Goal: Task Accomplishment & Management: Use online tool/utility

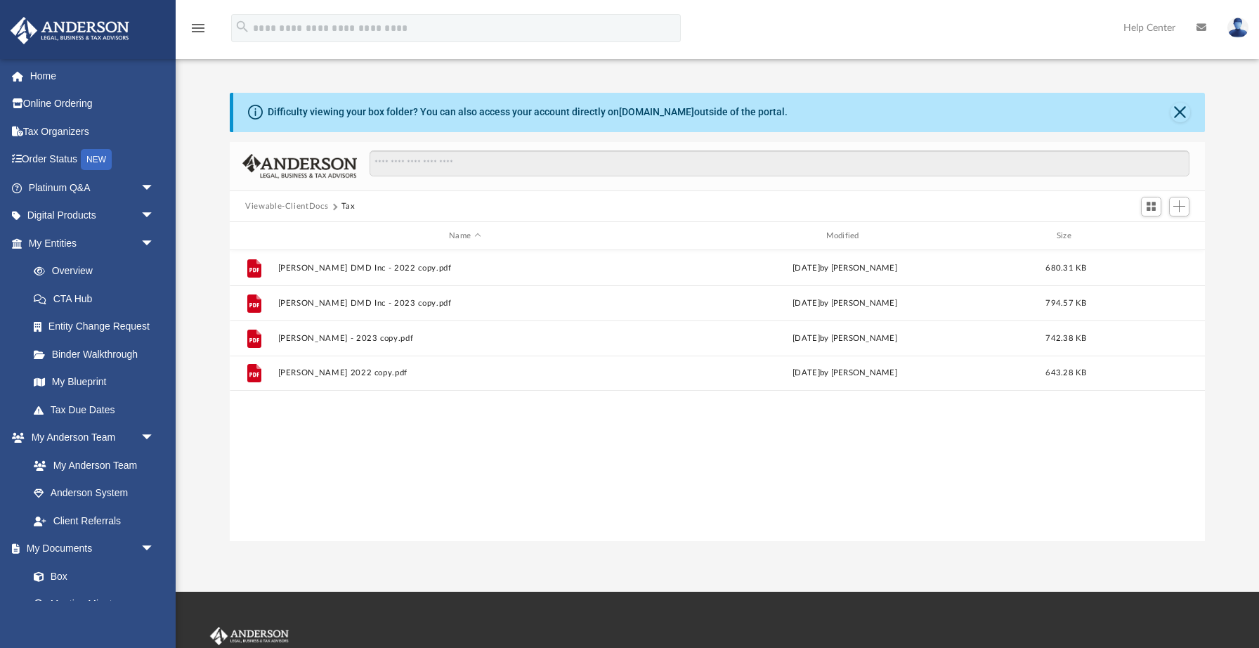
scroll to position [27, 0]
click at [1184, 209] on span "Add" at bounding box center [1180, 206] width 12 height 12
click at [1148, 235] on li "Upload" at bounding box center [1159, 233] width 45 height 15
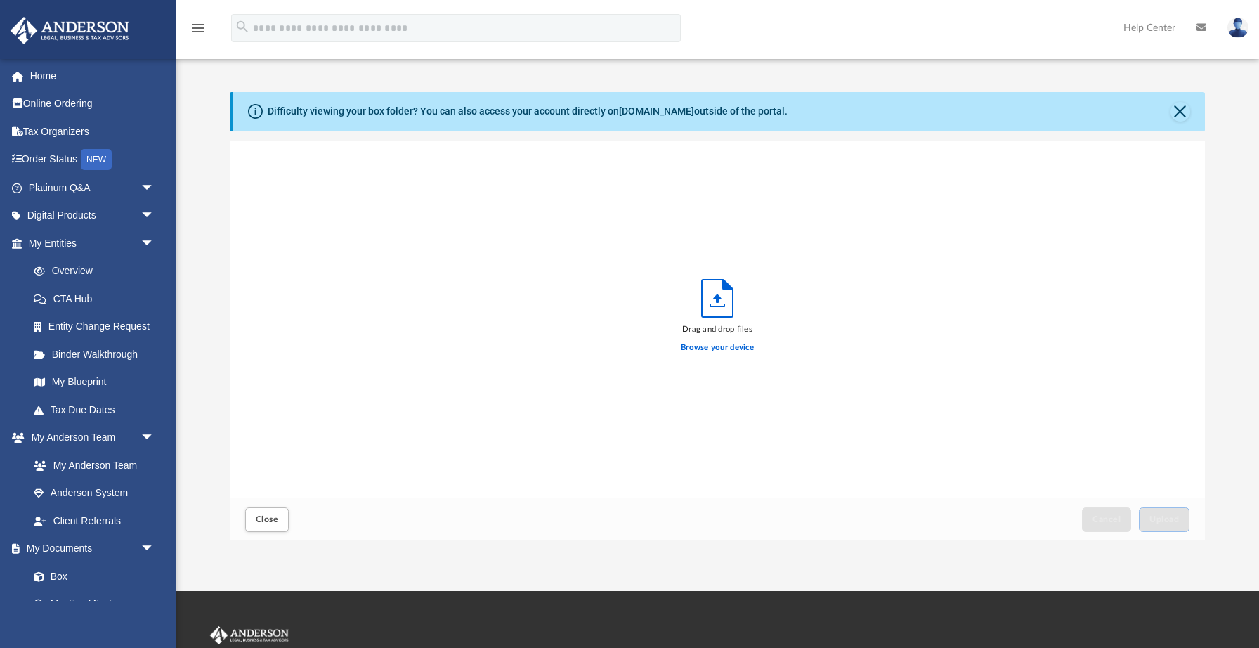
scroll to position [356, 975]
click at [736, 348] on label "Browse your device" at bounding box center [717, 348] width 73 height 13
click at [0, 0] on input "Browse your device" at bounding box center [0, 0] width 0 height 0
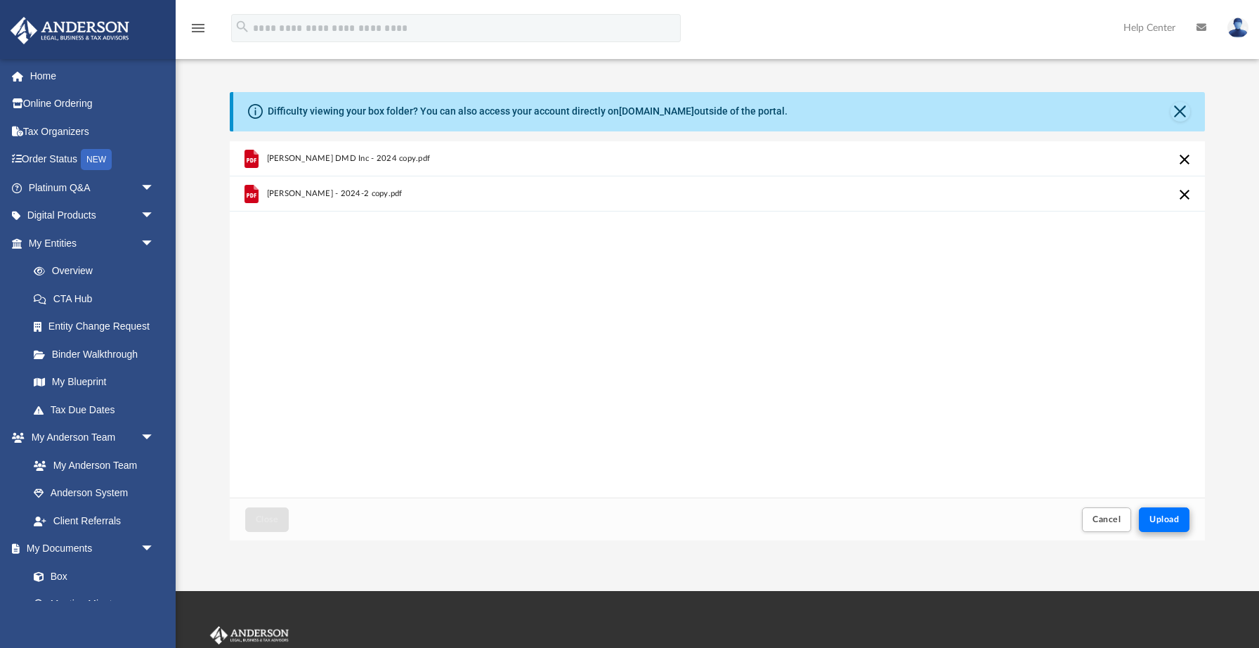
click at [1164, 515] on span "Upload" at bounding box center [1165, 519] width 30 height 8
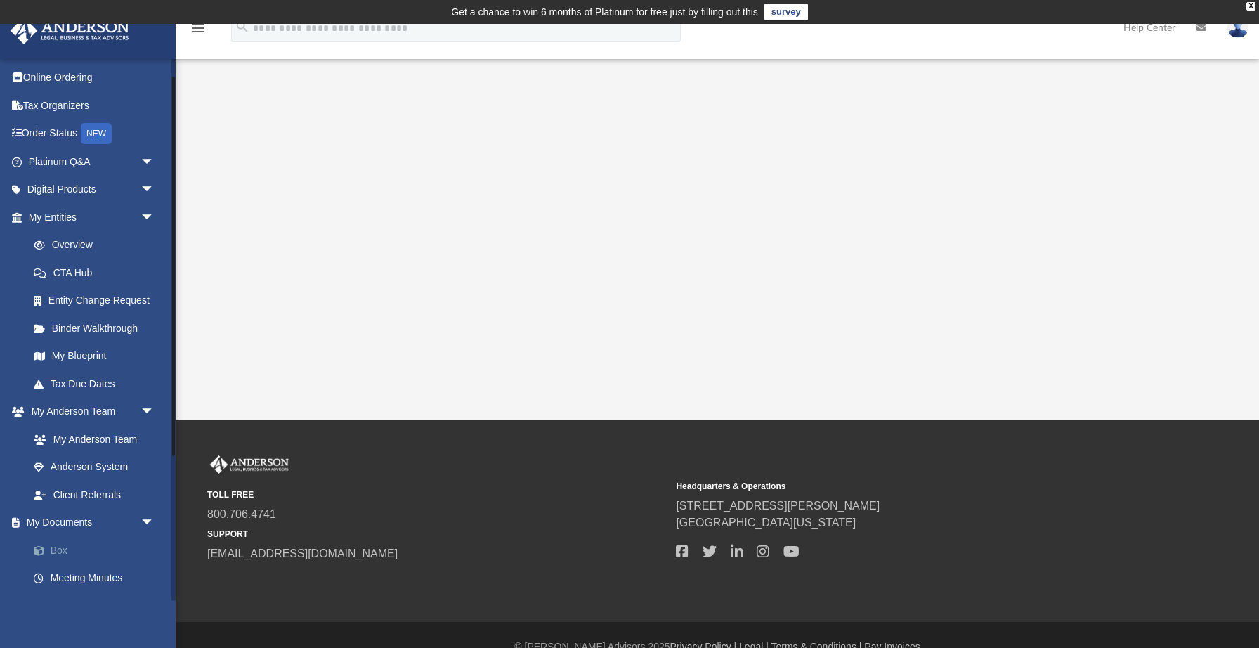
scroll to position [27, 0]
click at [55, 539] on link "Box" at bounding box center [98, 550] width 156 height 28
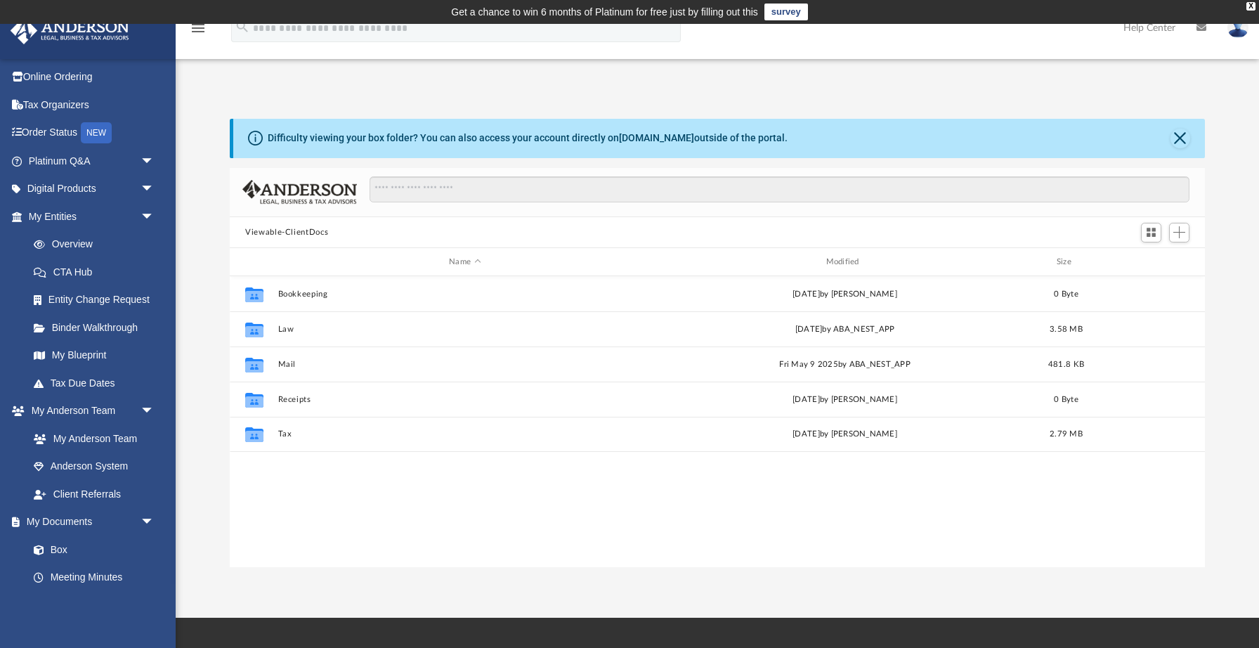
scroll to position [320, 975]
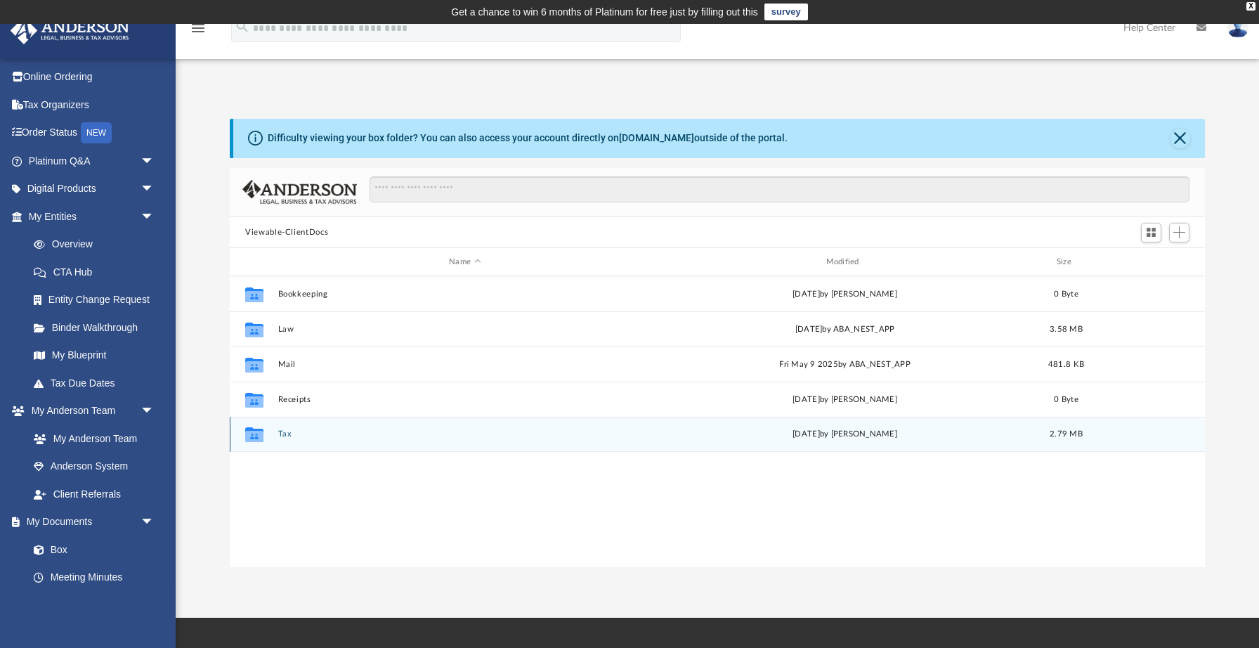
click at [259, 434] on icon "grid" at bounding box center [254, 436] width 18 height 11
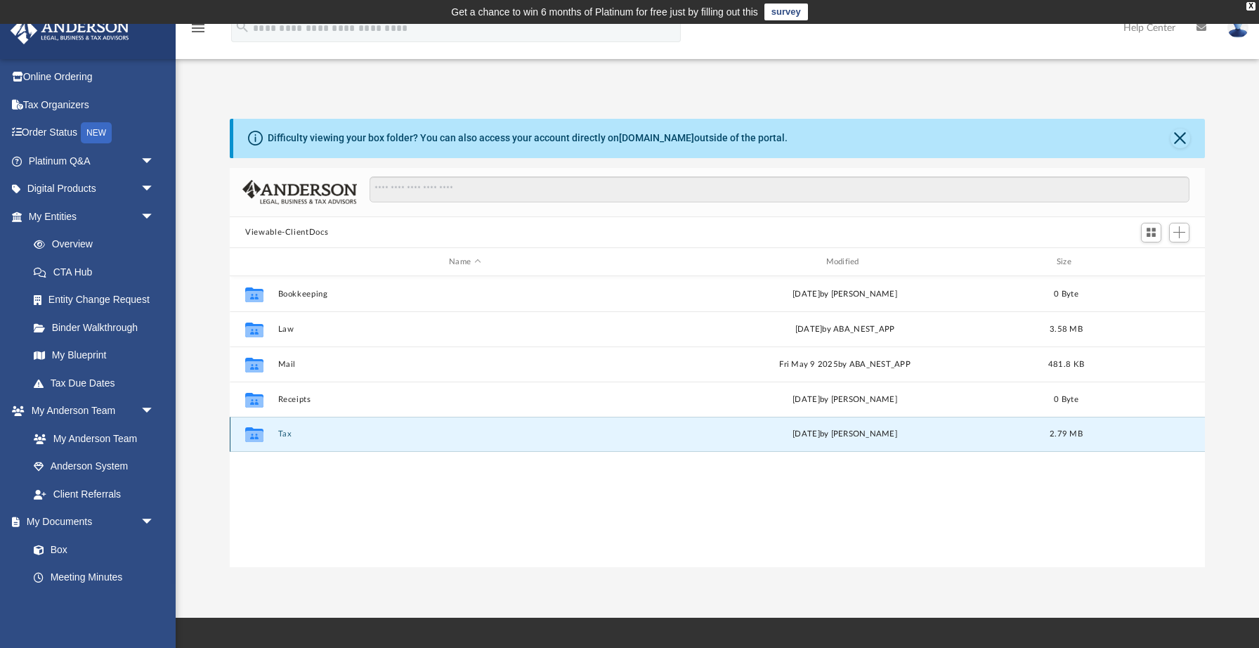
click at [286, 436] on button "Tax" at bounding box center [465, 434] width 374 height 9
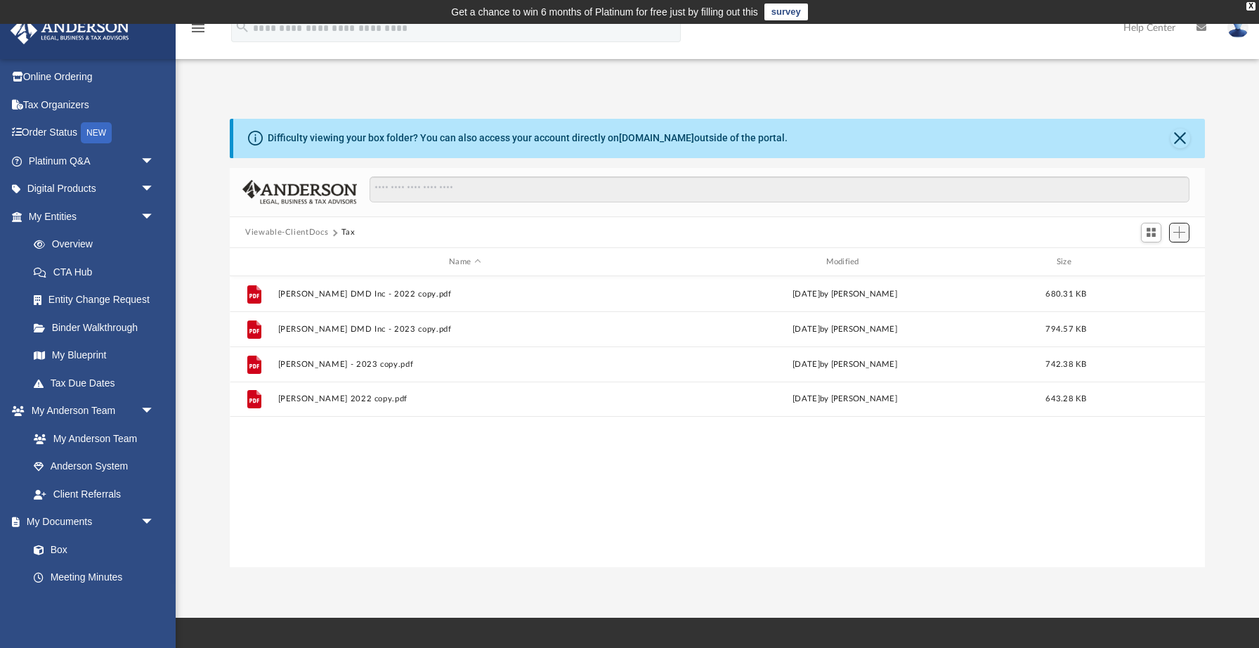
click at [1184, 233] on span "Add" at bounding box center [1180, 232] width 12 height 12
click at [1150, 261] on li "Upload" at bounding box center [1159, 260] width 45 height 15
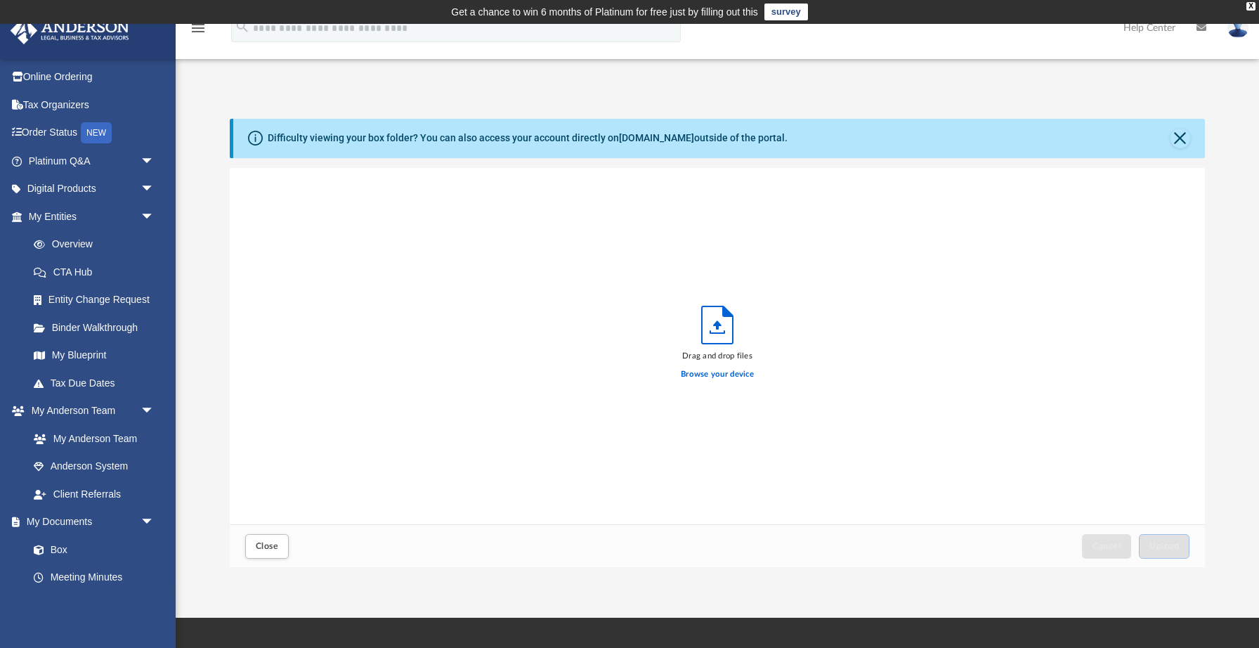
scroll to position [356, 975]
click at [707, 380] on label "Browse your device" at bounding box center [717, 374] width 73 height 13
click at [0, 0] on input "Browse your device" at bounding box center [0, 0] width 0 height 0
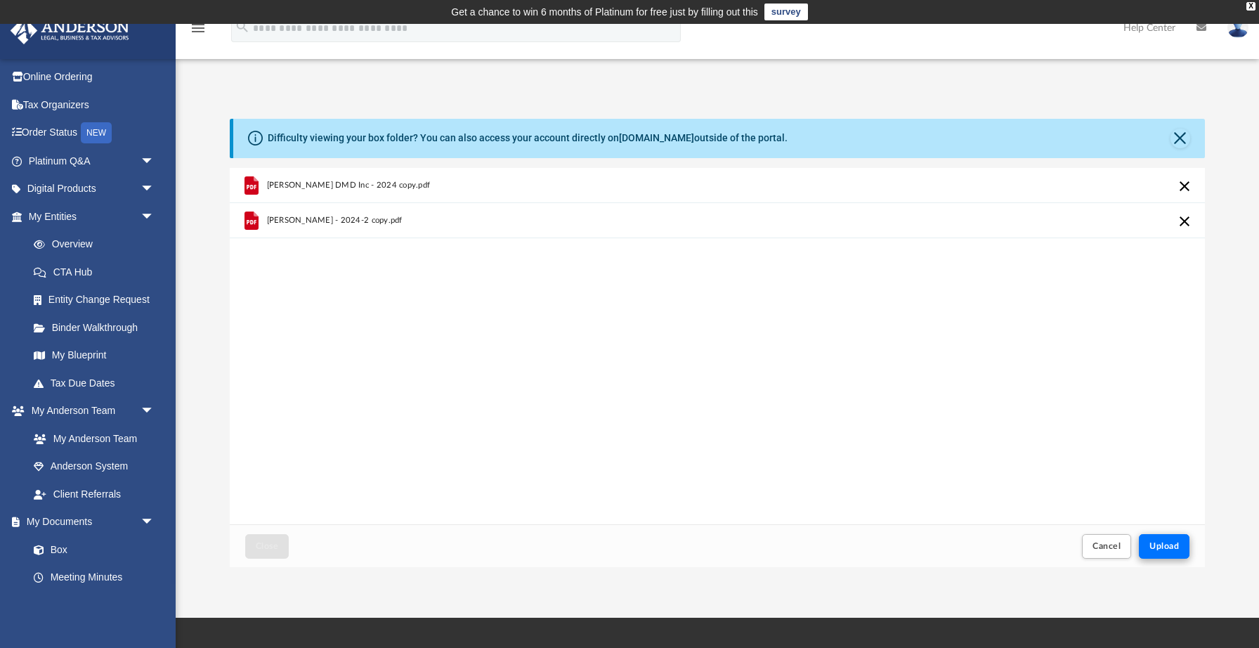
click at [1178, 548] on span "Upload" at bounding box center [1165, 546] width 30 height 8
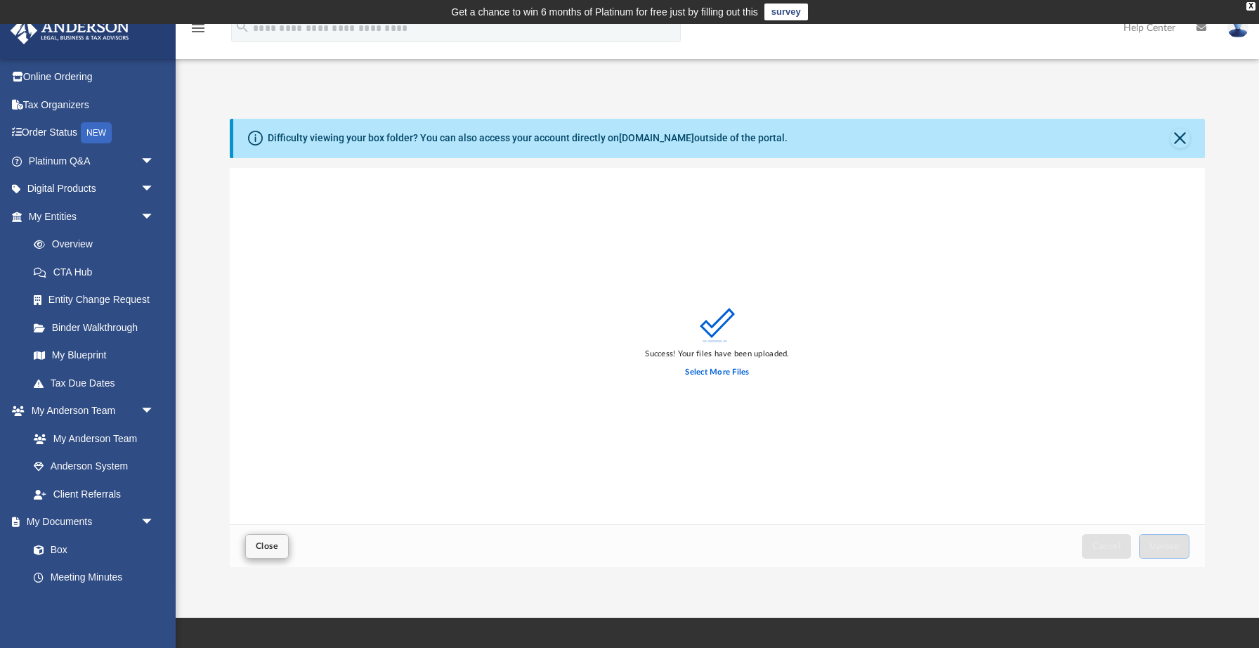
click at [259, 550] on span "Close" at bounding box center [267, 546] width 22 height 8
